Goal: Ask a question

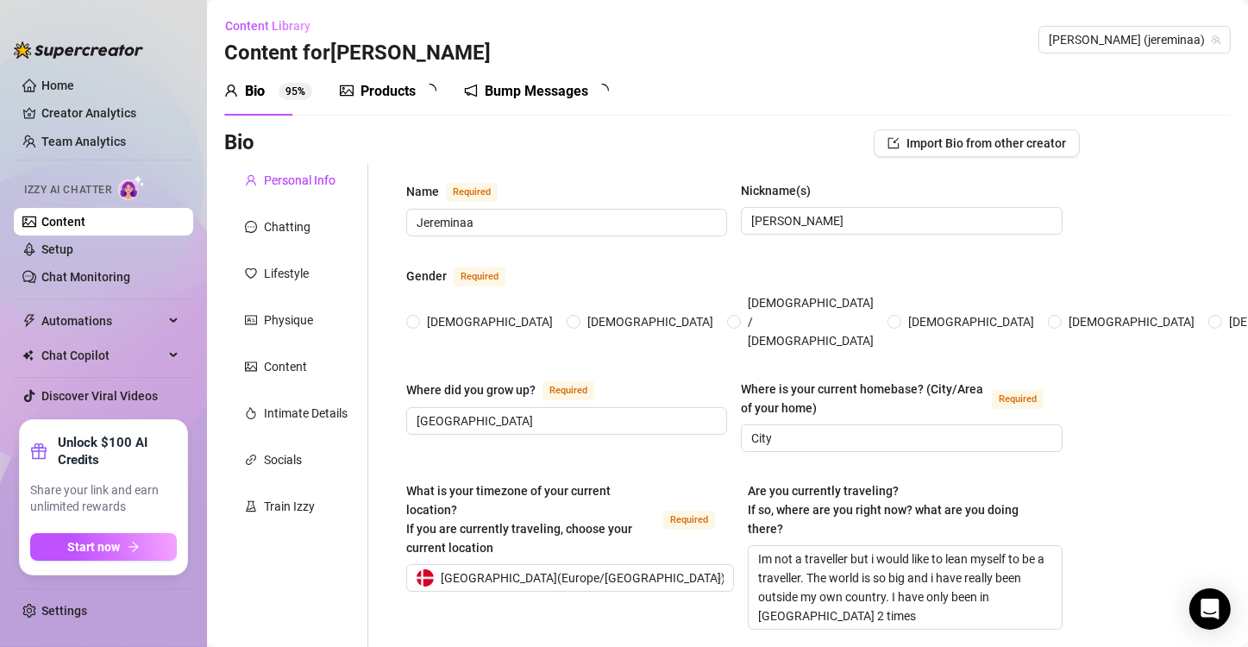
radio input "true"
type input "[DATE]"
click at [1204, 614] on icon "Open Intercom Messenger" at bounding box center [1210, 609] width 20 height 22
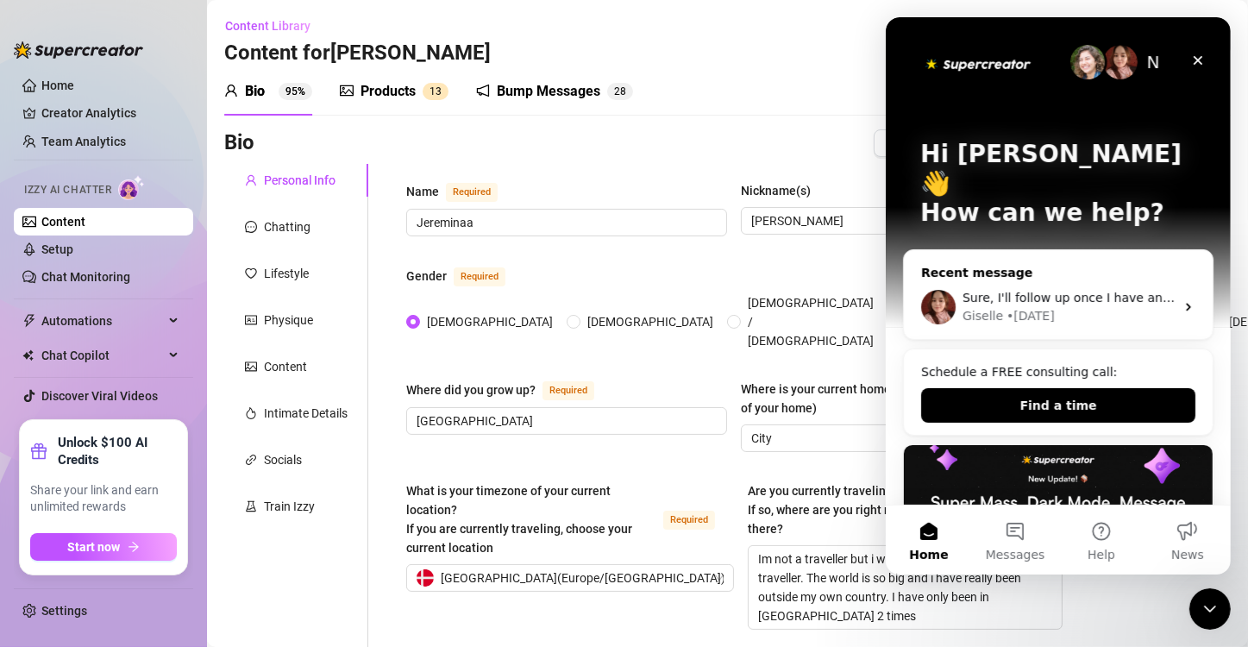
click at [1074, 300] on div "Sure, I'll follow up once I have an update Giselle • [DATE]" at bounding box center [1057, 307] width 309 height 64
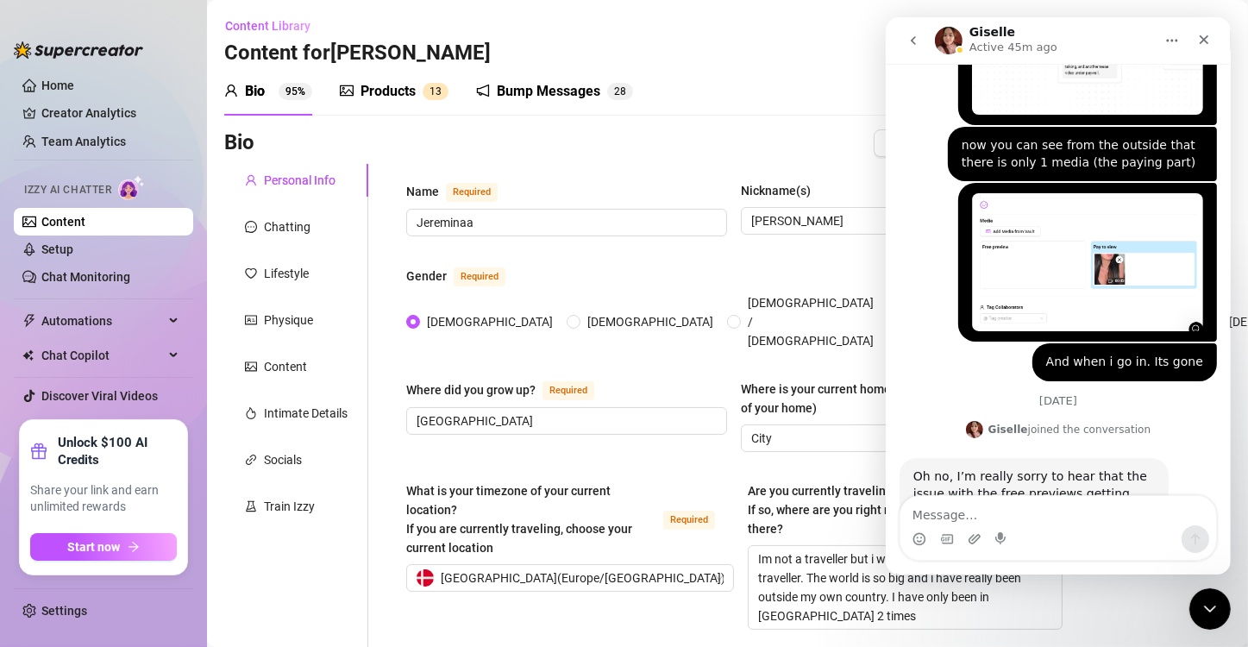
scroll to position [2439, 0]
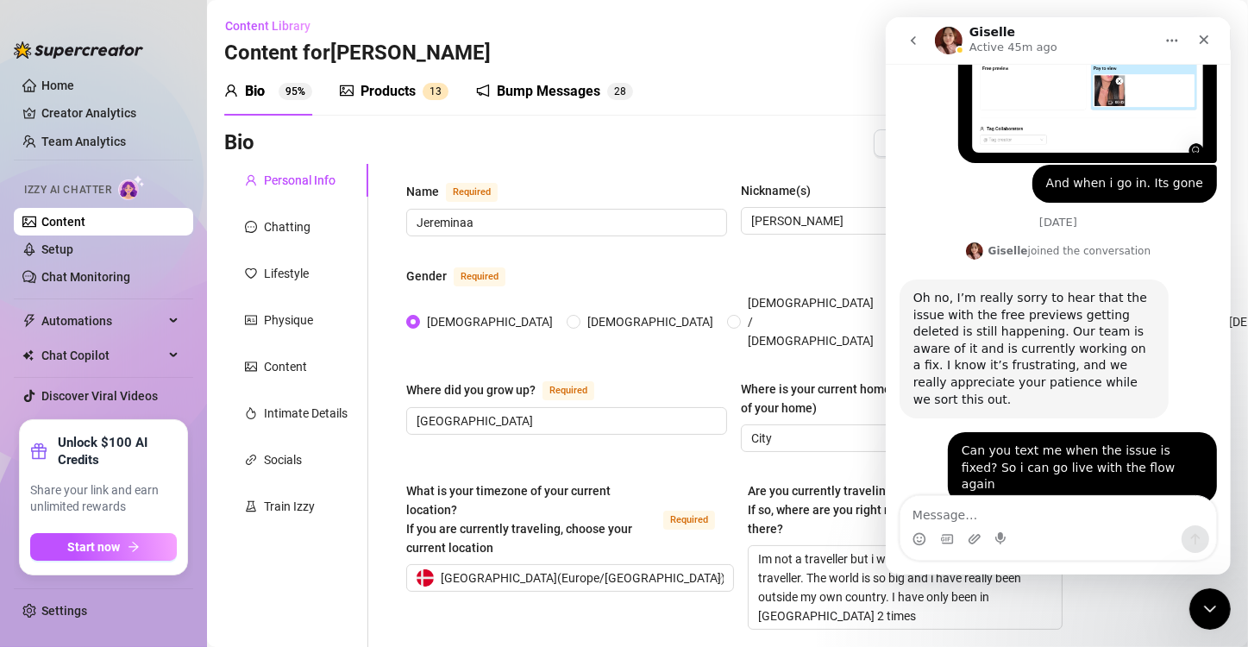
click at [1046, 514] on textarea "Message…" at bounding box center [1058, 510] width 316 height 29
type textarea "Helllo is the flow fixed yet?"
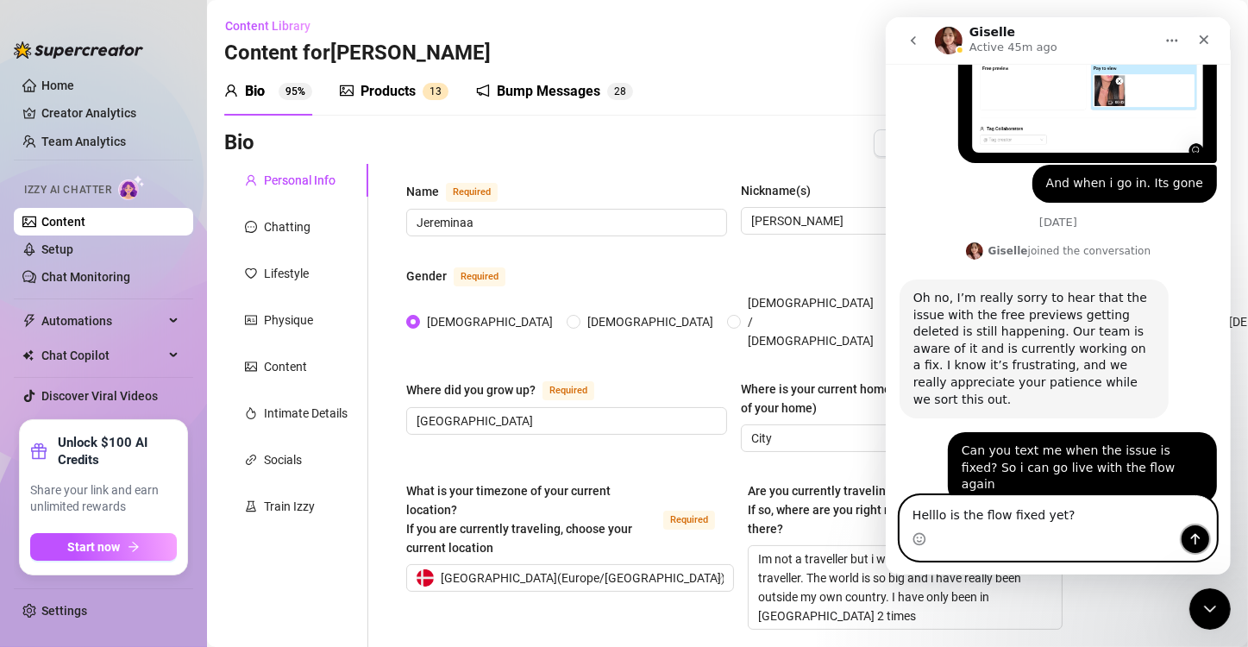
click at [1195, 538] on icon "Send a message…" at bounding box center [1195, 539] width 9 height 11
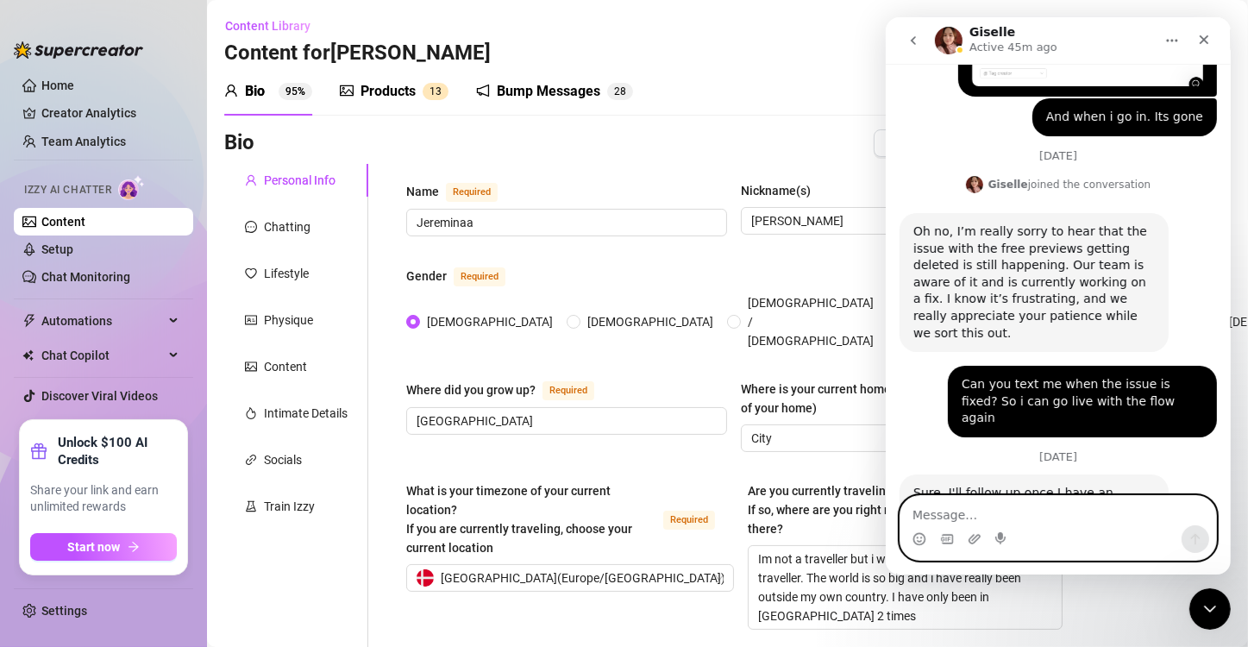
scroll to position [2513, 0]
